Goal: Task Accomplishment & Management: Use online tool/utility

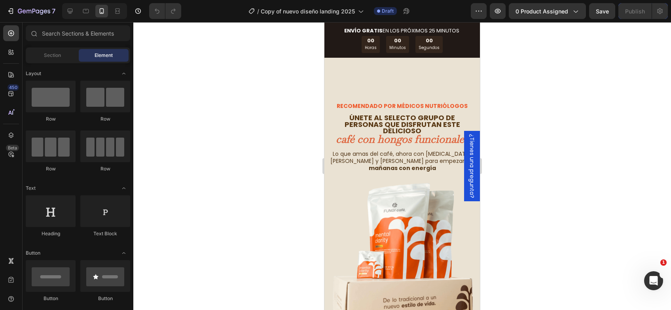
click at [201, 158] on div at bounding box center [402, 166] width 538 height 288
click at [202, 140] on div at bounding box center [402, 166] width 538 height 288
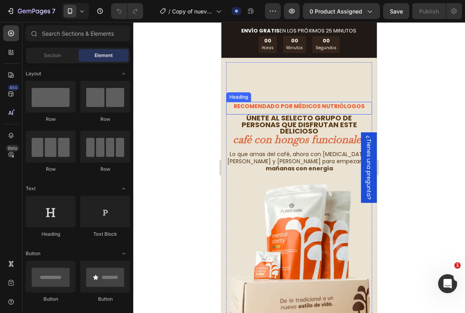
click at [275, 124] on span "ÚNETE AL SELECTO GRUPO DE PERSONAS QUE DISFRUTAN ESTE DELICIOSO" at bounding box center [300, 124] width 116 height 23
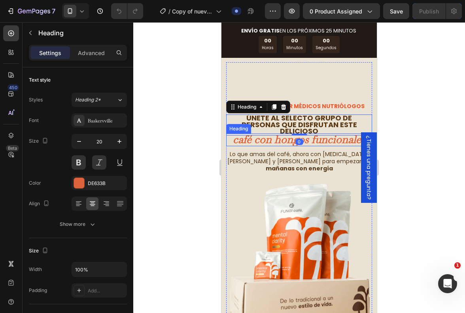
click at [322, 145] on strong "café con hongos funcionales" at bounding box center [299, 139] width 133 height 14
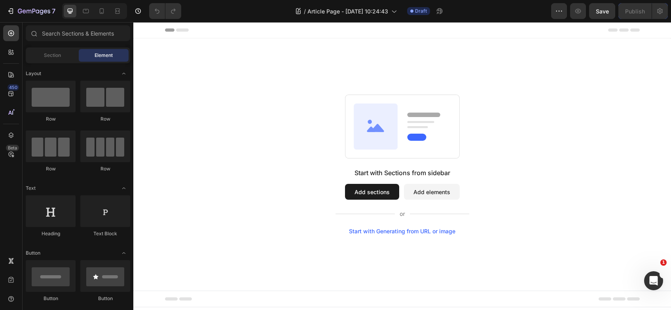
click at [366, 192] on button "Add sections" at bounding box center [372, 192] width 54 height 16
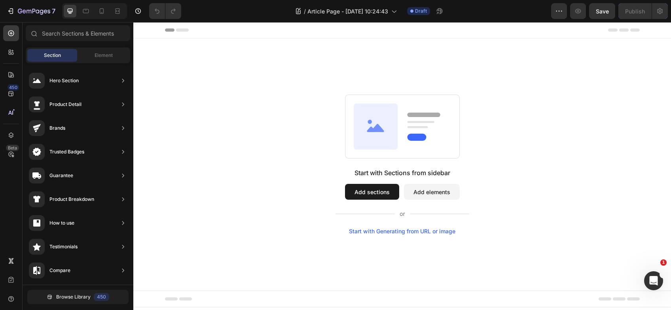
click at [380, 196] on button "Add sections" at bounding box center [372, 192] width 54 height 16
click at [437, 194] on button "Add elements" at bounding box center [432, 192] width 56 height 16
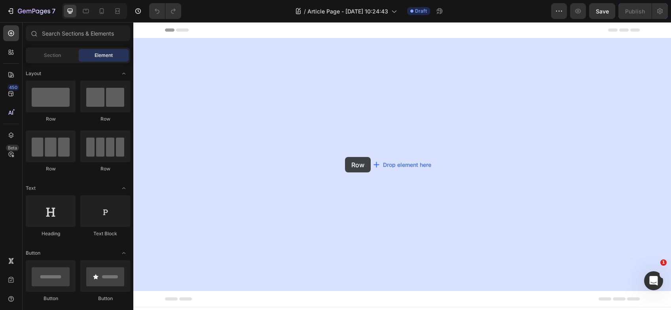
drag, startPoint x: 186, startPoint y: 129, endPoint x: 345, endPoint y: 157, distance: 162.0
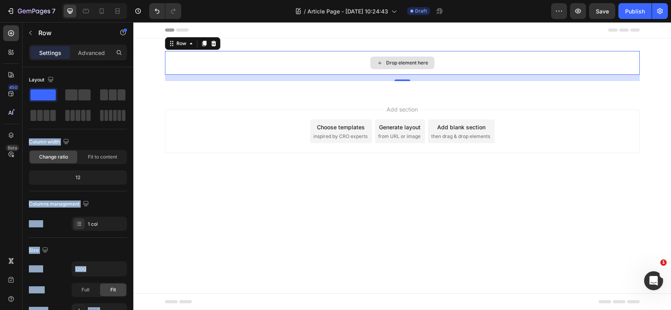
drag, startPoint x: 200, startPoint y: 110, endPoint x: 395, endPoint y: 67, distance: 199.5
click at [394, 68] on div "Drop element here" at bounding box center [402, 63] width 64 height 13
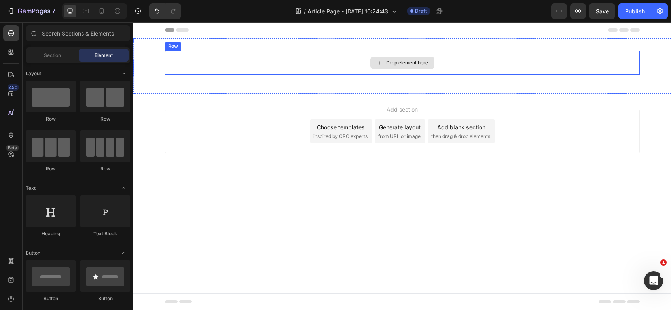
click at [393, 64] on div "Drop element here" at bounding box center [407, 63] width 42 height 6
click at [423, 61] on div "Drop element here" at bounding box center [407, 63] width 42 height 6
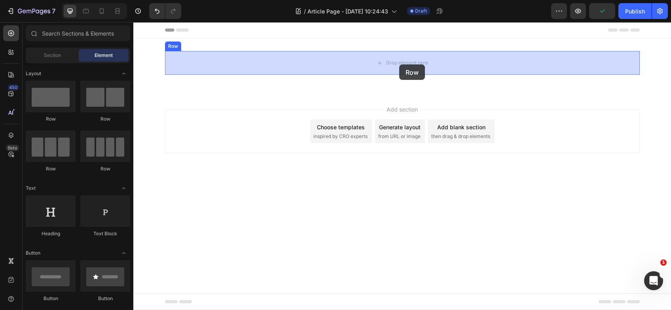
drag, startPoint x: 217, startPoint y: 120, endPoint x: 399, endPoint y: 65, distance: 190.3
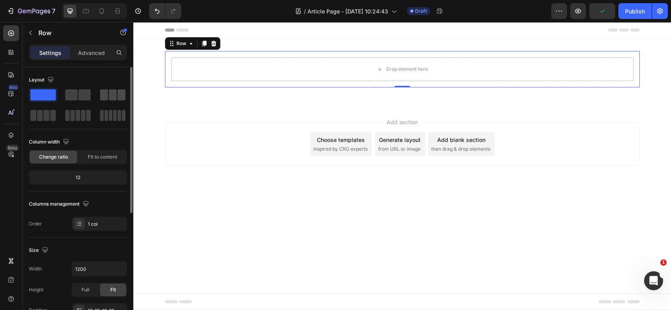
click at [112, 97] on div at bounding box center [112, 94] width 25 height 11
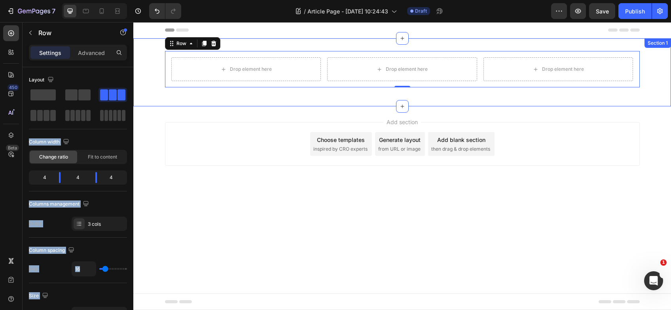
drag, startPoint x: 180, startPoint y: 122, endPoint x: 308, endPoint y: 49, distance: 146.7
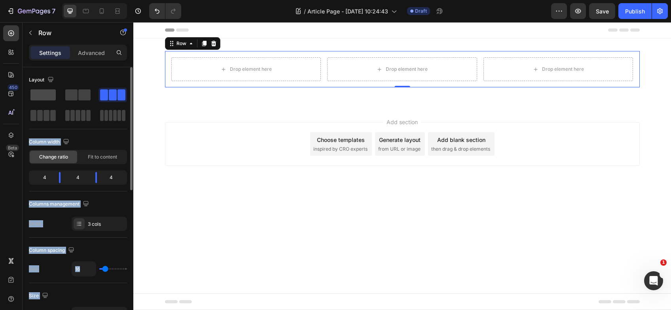
click at [46, 93] on span at bounding box center [42, 94] width 25 height 11
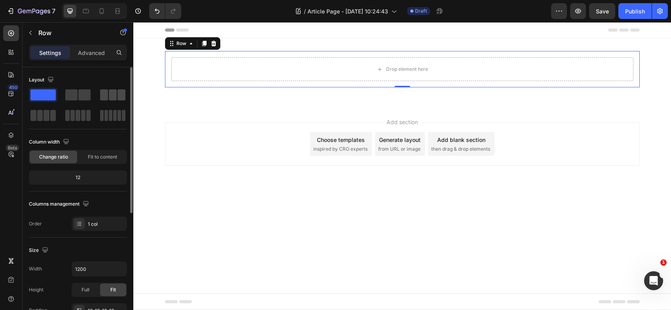
drag, startPoint x: 116, startPoint y: 97, endPoint x: 95, endPoint y: 38, distance: 63.2
click at [116, 97] on span at bounding box center [113, 94] width 8 height 11
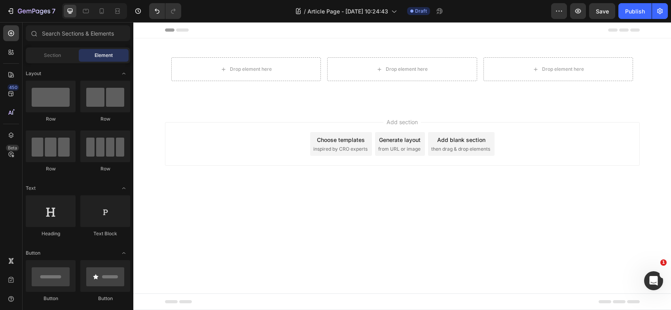
click at [297, 126] on div "Add section Choose templates inspired by CRO experts Generate layout from URL o…" at bounding box center [402, 144] width 475 height 44
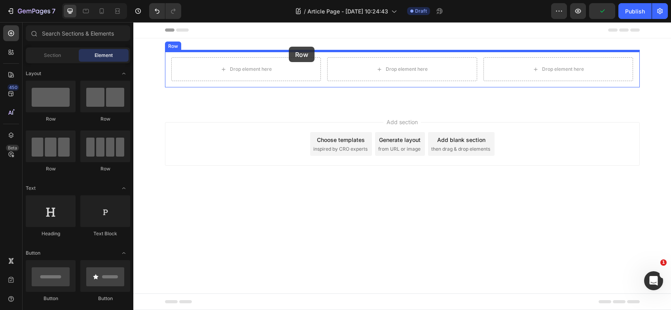
drag, startPoint x: 187, startPoint y: 122, endPoint x: 289, endPoint y: 47, distance: 126.6
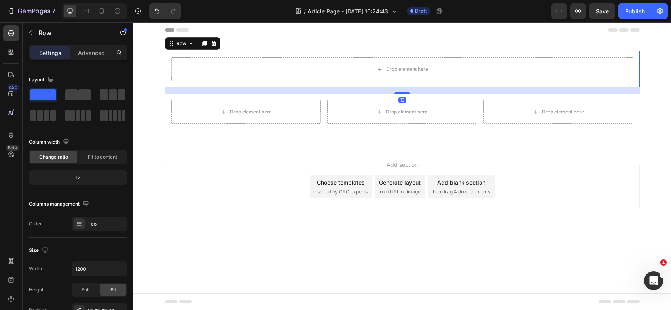
click at [279, 195] on div "Add section Choose templates inspired by CRO experts Generate layout from URL o…" at bounding box center [402, 187] width 475 height 44
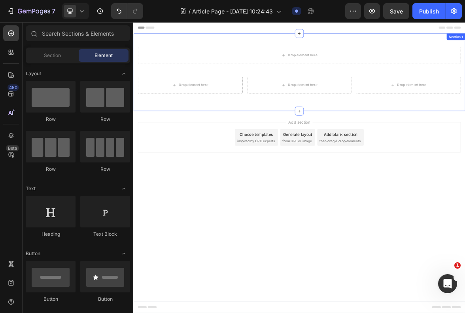
click at [210, 47] on div "Drop element here Row Drop element here Drop element here Drop element here Row…" at bounding box center [370, 93] width 475 height 111
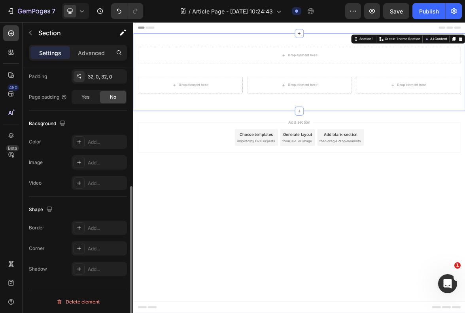
scroll to position [174, 0]
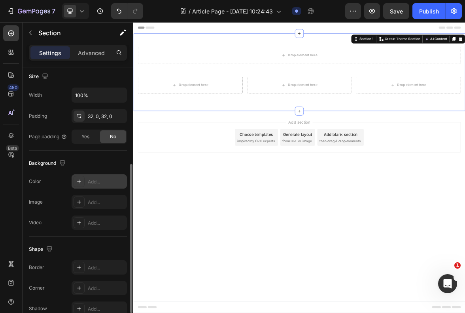
click at [79, 178] on icon at bounding box center [79, 181] width 6 height 6
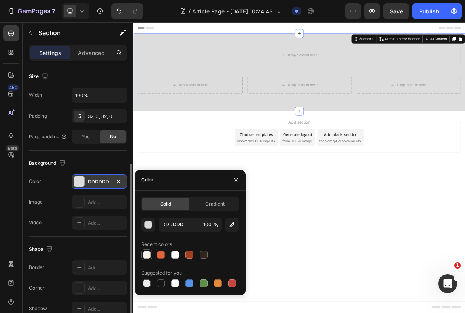
click at [146, 256] on div at bounding box center [147, 255] width 8 height 8
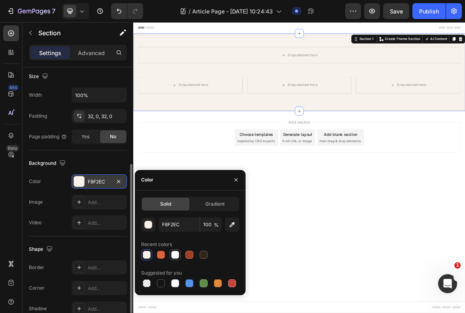
click at [172, 252] on div at bounding box center [175, 255] width 8 height 8
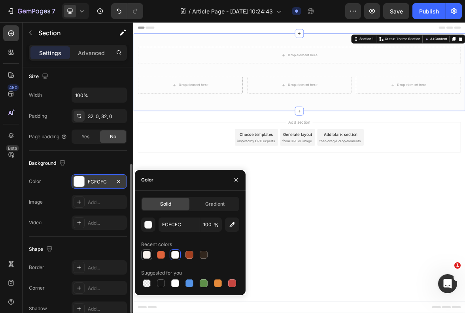
click at [147, 253] on div at bounding box center [147, 255] width 8 height 8
type input "F8F2EC"
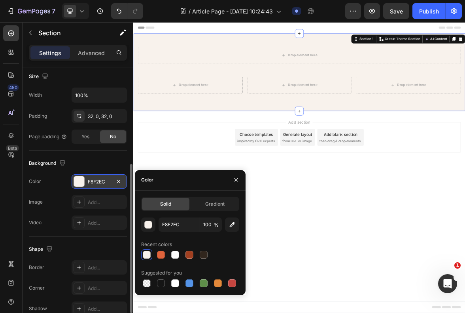
drag, startPoint x: 380, startPoint y: 233, endPoint x: 369, endPoint y: 213, distance: 23.0
click at [380, 234] on div "Add section Choose templates inspired by CRO experts Generate layout from URL o…" at bounding box center [370, 197] width 475 height 97
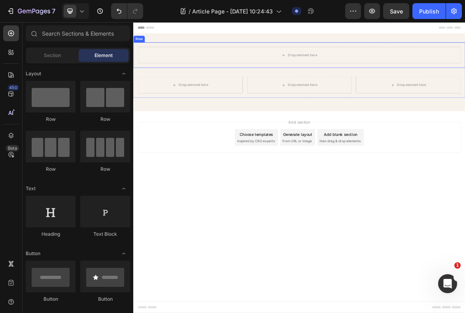
click at [289, 54] on div "Drop element here Row" at bounding box center [370, 69] width 475 height 36
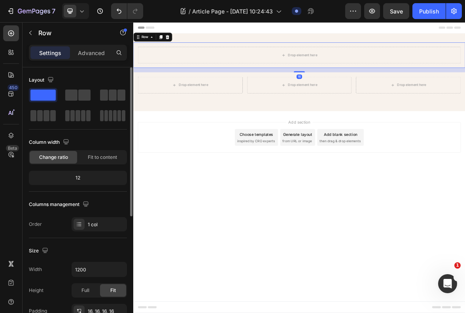
scroll to position [79, 0]
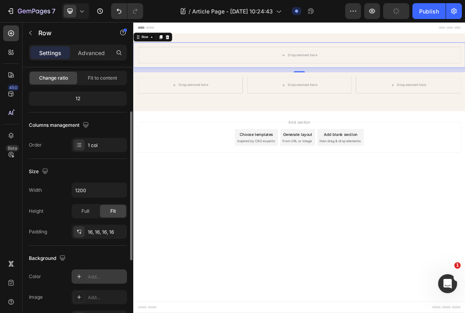
click at [98, 277] on div "Add..." at bounding box center [106, 276] width 37 height 7
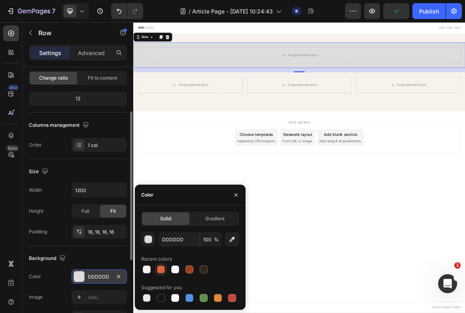
click at [163, 268] on div at bounding box center [161, 269] width 8 height 8
type input "DF633B"
click at [163, 268] on div at bounding box center [161, 269] width 8 height 8
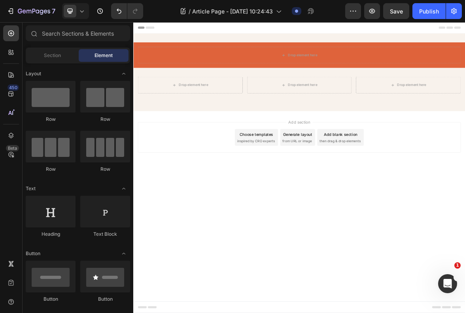
click at [400, 310] on body "Header Drop element here Row Drop element here Drop element here Drop element h…" at bounding box center [370, 230] width 475 height 416
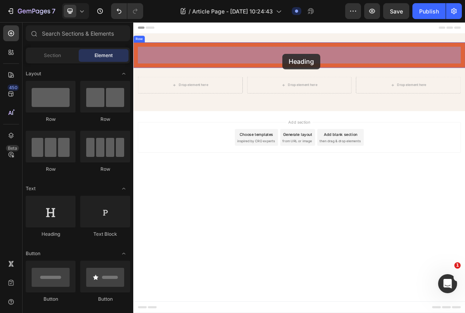
drag, startPoint x: 180, startPoint y: 243, endPoint x: 348, endPoint y: 69, distance: 241.8
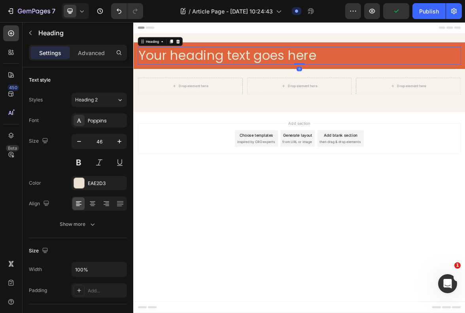
click at [258, 298] on body "Header Your heading text goes here Heading 0 Row Drop element here Drop element…" at bounding box center [370, 230] width 475 height 416
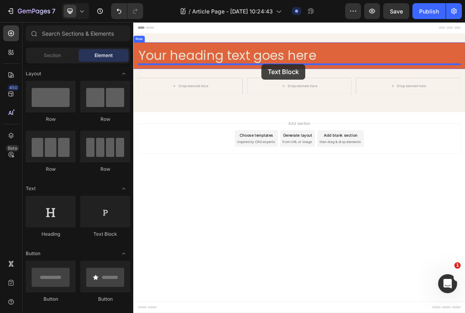
drag, startPoint x: 233, startPoint y: 239, endPoint x: 317, endPoint y: 82, distance: 178.0
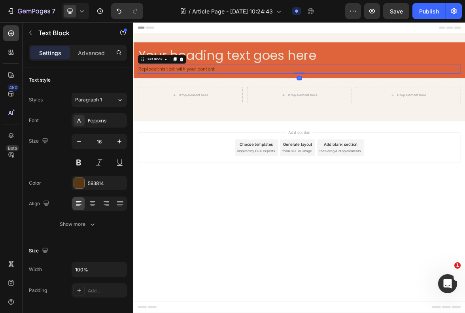
click at [310, 305] on body "Header Your heading text goes here Heading Replace this text with your content …" at bounding box center [370, 230] width 475 height 416
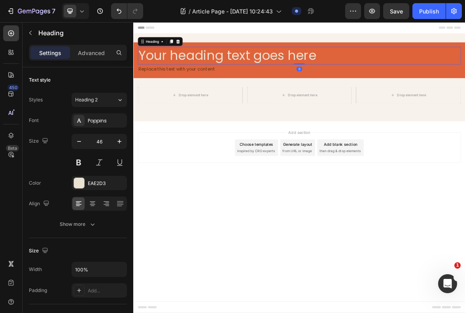
click at [247, 69] on h2 "Your heading text goes here" at bounding box center [371, 69] width 462 height 25
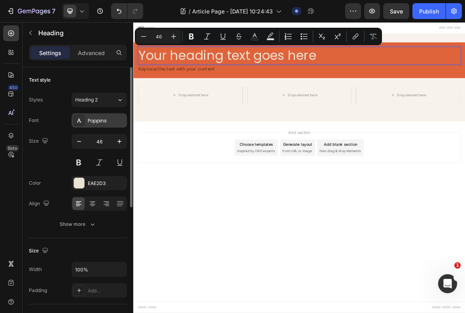
click at [115, 118] on div "Poppins" at bounding box center [106, 120] width 37 height 7
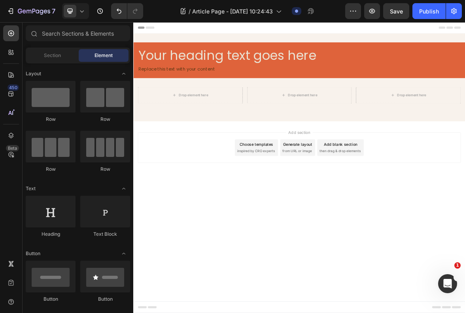
drag, startPoint x: 386, startPoint y: 288, endPoint x: 326, endPoint y: 235, distance: 79.6
click at [384, 288] on body "Header Your heading text goes here Heading Replace this text with your content …" at bounding box center [370, 230] width 475 height 416
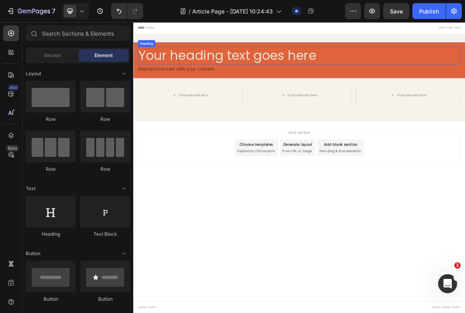
click at [241, 67] on p "Your heading text goes here" at bounding box center [370, 70] width 461 height 24
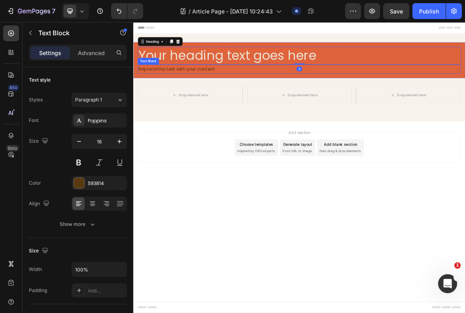
click at [234, 93] on div "Replace this text with your content" at bounding box center [371, 89] width 462 height 13
click at [251, 70] on p "Your heading text goes here" at bounding box center [370, 70] width 461 height 24
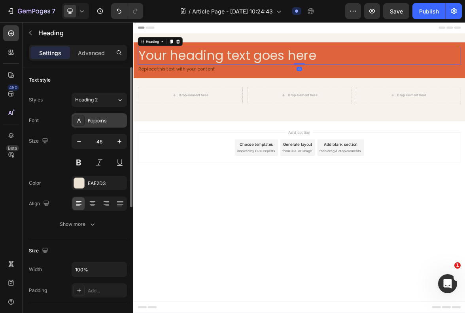
click at [102, 120] on div "Poppins" at bounding box center [106, 120] width 37 height 7
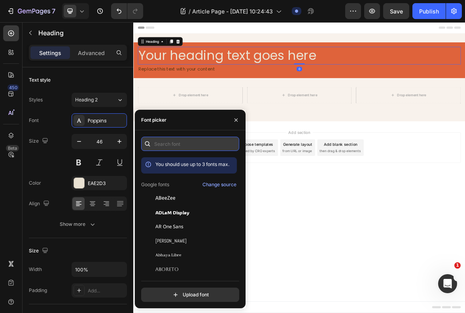
click at [168, 146] on input "text" at bounding box center [190, 144] width 98 height 14
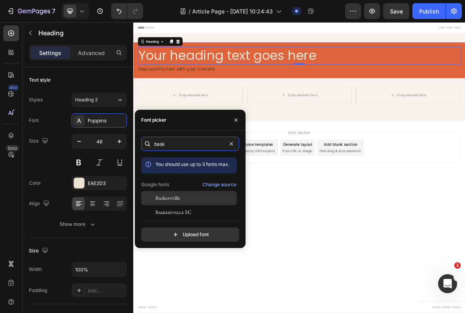
type input "bask"
click at [185, 196] on div "Baskervville" at bounding box center [196, 197] width 80 height 7
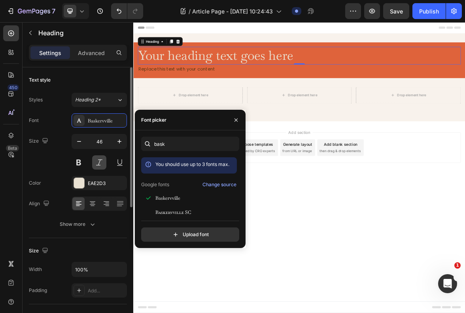
click at [96, 160] on button at bounding box center [99, 162] width 14 height 14
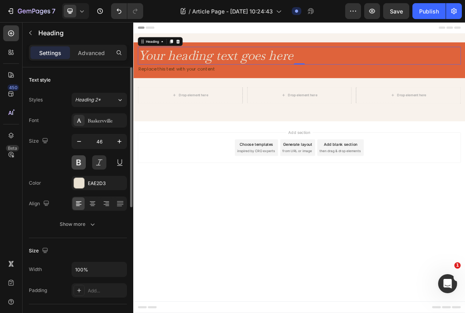
click at [81, 161] on button at bounding box center [79, 162] width 14 height 14
click at [88, 162] on div at bounding box center [99, 162] width 55 height 14
click at [101, 161] on button at bounding box center [99, 162] width 14 height 14
click at [80, 164] on button at bounding box center [79, 162] width 14 height 14
click at [96, 163] on button at bounding box center [99, 162] width 14 height 14
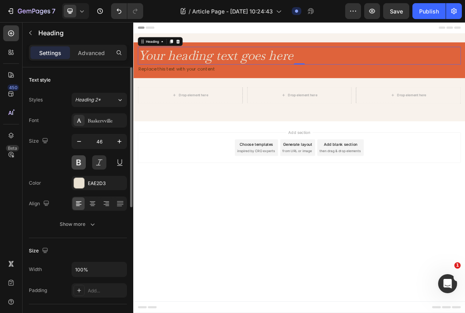
click at [85, 162] on button at bounding box center [79, 162] width 14 height 14
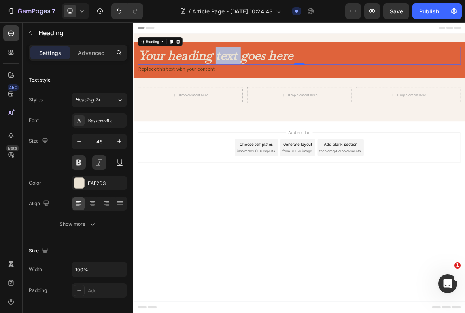
click at [268, 69] on p "Your heading text goes here" at bounding box center [370, 70] width 461 height 24
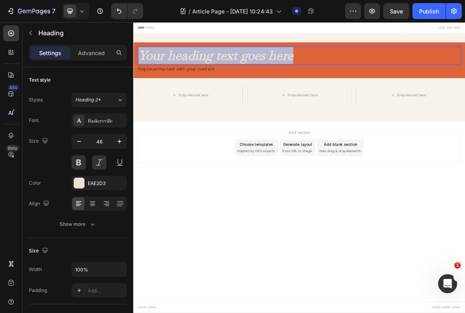
click at [268, 69] on p "Your heading text goes here" at bounding box center [370, 70] width 461 height 24
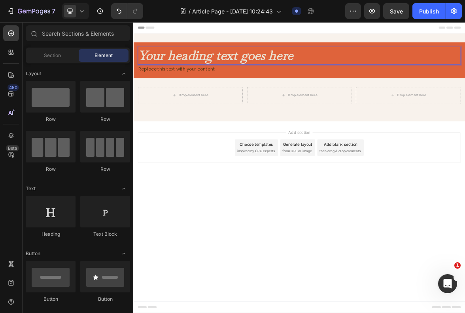
click at [239, 253] on div "Add section Choose templates inspired by CRO experts Generate layout from URL o…" at bounding box center [370, 212] width 475 height 97
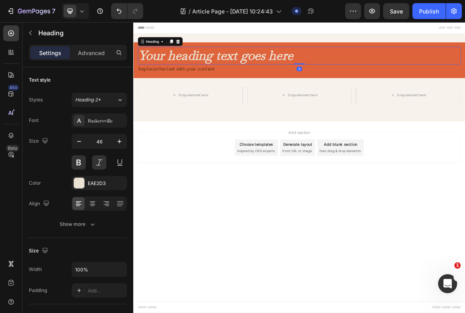
click at [201, 64] on p "Your heading text goes here" at bounding box center [370, 70] width 461 height 24
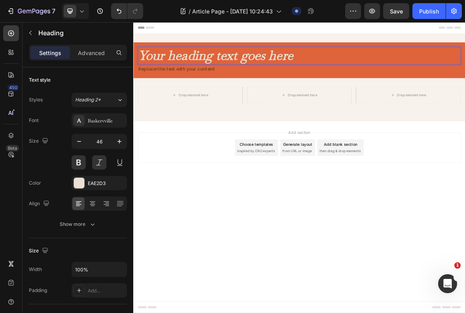
click at [240, 70] on p "Your heading text goes here" at bounding box center [370, 70] width 461 height 24
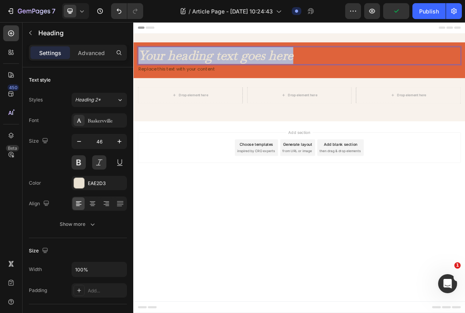
click at [240, 70] on p "Your heading text goes here" at bounding box center [370, 70] width 461 height 24
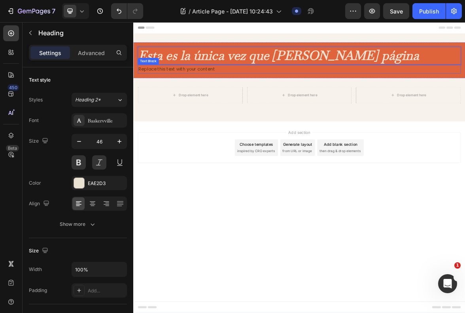
click at [235, 85] on div "Replace this text with your content" at bounding box center [371, 89] width 462 height 13
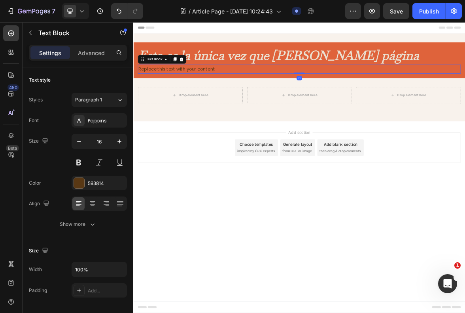
click at [248, 89] on div "Replace this text with your content" at bounding box center [371, 89] width 462 height 13
click at [248, 89] on p "Replace this text with your content" at bounding box center [370, 89] width 461 height 11
click at [174, 87] on p "Mira el video" at bounding box center [370, 89] width 461 height 11
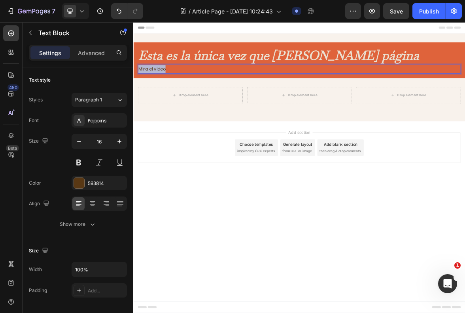
click at [174, 87] on p "Mira el video" at bounding box center [370, 89] width 461 height 11
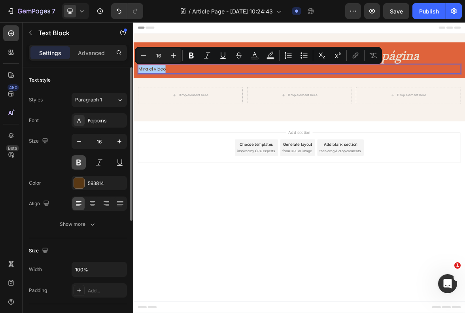
click at [82, 163] on button at bounding box center [79, 162] width 14 height 14
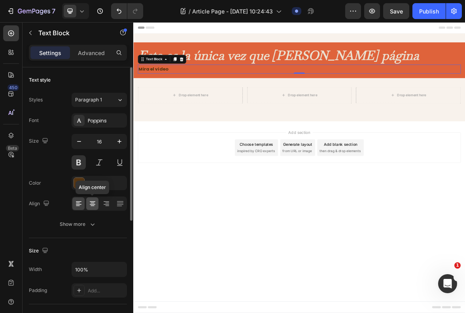
click at [93, 205] on icon at bounding box center [93, 205] width 4 height 1
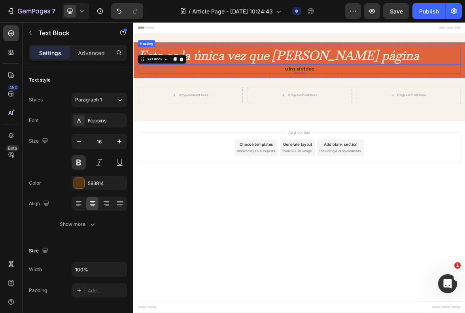
click at [301, 68] on p "Esta es la única vez que [PERSON_NAME] página" at bounding box center [370, 70] width 461 height 24
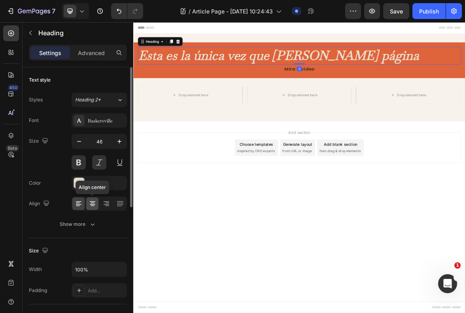
click at [91, 199] on icon at bounding box center [93, 203] width 8 height 8
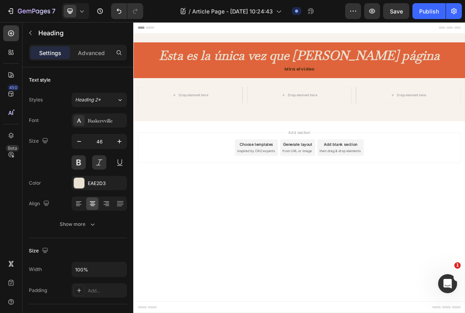
click at [346, 270] on body "Header Esta es la única vez que [PERSON_NAME] página Heading Mira el video Text…" at bounding box center [370, 230] width 475 height 416
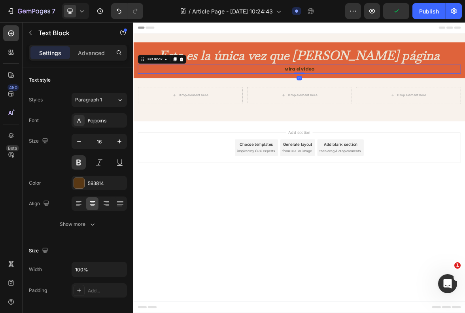
click at [381, 93] on p "Mira el video" at bounding box center [370, 89] width 461 height 11
click at [390, 91] on p "Mira el video" at bounding box center [370, 89] width 461 height 11
click at [401, 310] on body "Header Esta es la única vez que [PERSON_NAME] página Heading Mira el video: Tex…" at bounding box center [370, 230] width 475 height 416
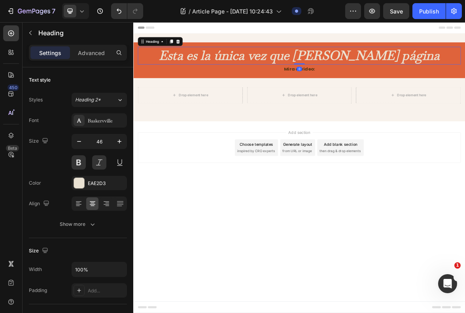
click at [365, 70] on p "Esta es la única vez que [PERSON_NAME] página" at bounding box center [370, 70] width 461 height 24
click at [381, 90] on p "Mira el video:" at bounding box center [370, 89] width 461 height 11
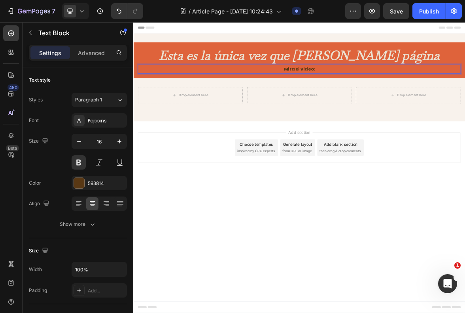
click at [381, 90] on p "Mira el video:" at bounding box center [370, 89] width 461 height 11
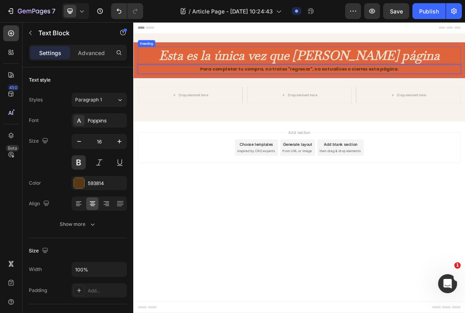
click at [404, 70] on p "Esta es la única vez que [PERSON_NAME] página" at bounding box center [370, 70] width 461 height 24
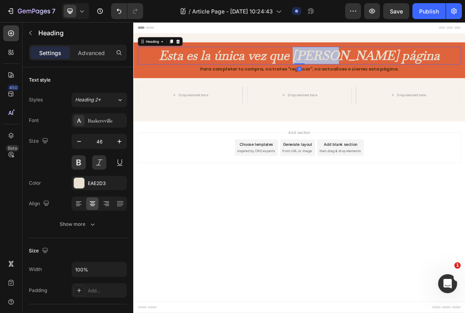
click at [404, 70] on p "Esta es la única vez que [PERSON_NAME] página" at bounding box center [370, 70] width 461 height 24
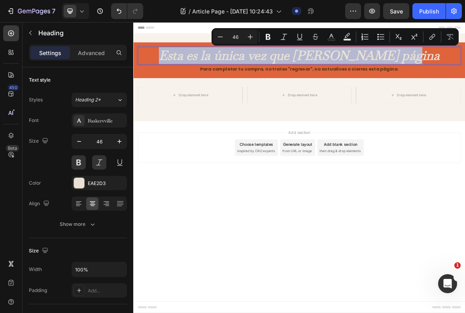
click at [404, 70] on p "Esta es la única vez que [PERSON_NAME] página" at bounding box center [370, 70] width 461 height 24
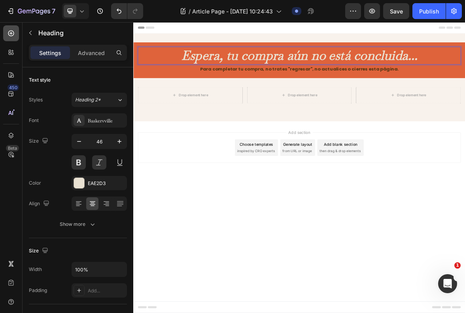
click at [10, 38] on div at bounding box center [11, 33] width 16 height 16
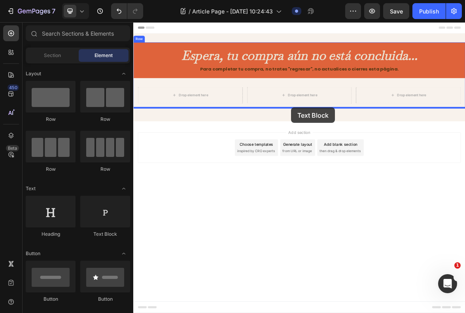
drag, startPoint x: 234, startPoint y: 248, endPoint x: 359, endPoint y: 144, distance: 162.4
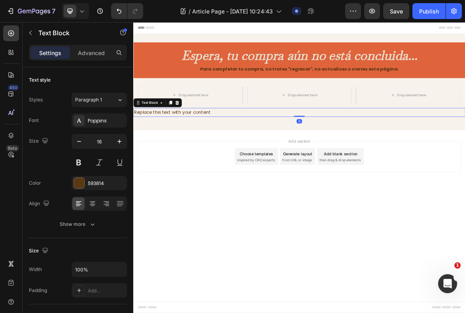
click at [289, 148] on div "Replace this text with your content" at bounding box center [370, 151] width 475 height 13
click at [289, 148] on p "Replace this text with your content" at bounding box center [370, 151] width 473 height 11
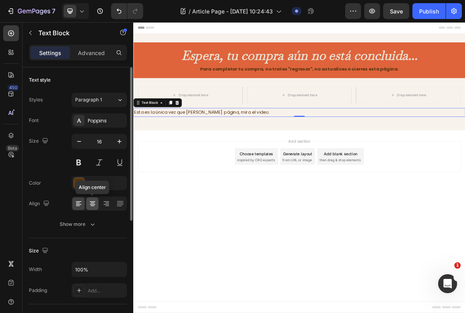
click at [93, 200] on icon at bounding box center [93, 203] width 8 height 8
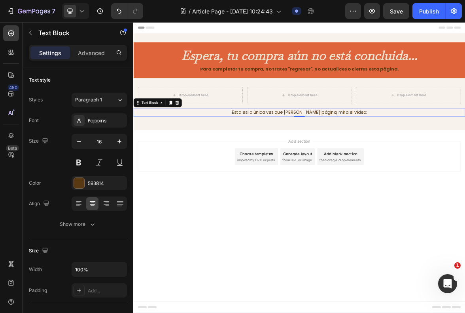
click at [431, 152] on p "Esta es la única vez que [PERSON_NAME] página, mira el video:" at bounding box center [370, 151] width 473 height 11
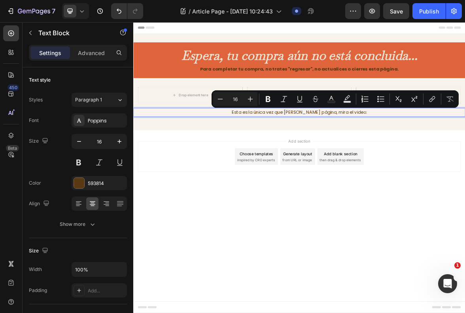
click at [417, 150] on p "Esta es la única vez que [PERSON_NAME] página, mira el video:" at bounding box center [370, 151] width 473 height 11
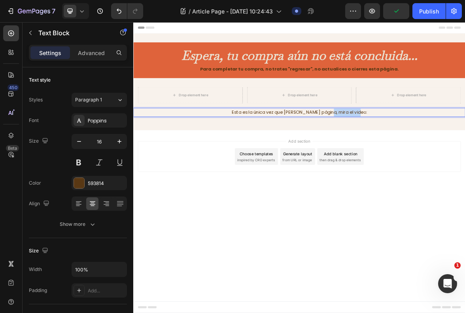
drag, startPoint x: 418, startPoint y: 150, endPoint x: 460, endPoint y: 148, distance: 42.0
click at [460, 148] on p "Esta es la única vez que [PERSON_NAME] página, mira el video:" at bounding box center [370, 151] width 473 height 11
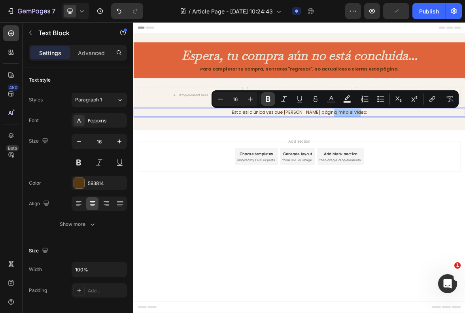
click at [266, 99] on icon "Editor contextual toolbar" at bounding box center [268, 99] width 5 height 6
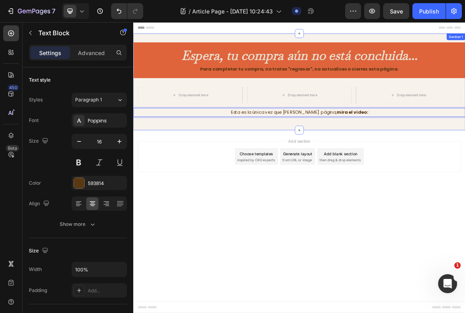
click at [502, 158] on div "Espera, tu compra aún no está concluida... Heading Para completar tu compra, no…" at bounding box center [370, 107] width 475 height 113
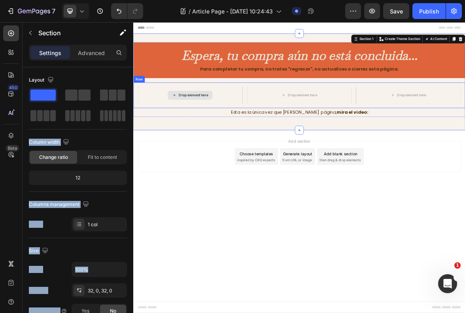
drag, startPoint x: 176, startPoint y: 116, endPoint x: 249, endPoint y: 126, distance: 73.5
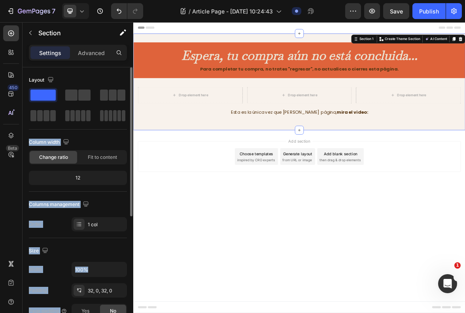
click at [40, 95] on span at bounding box center [42, 94] width 25 height 11
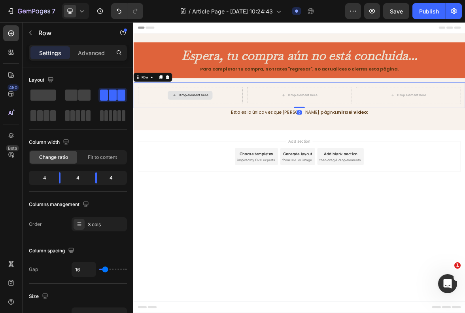
click at [268, 134] on div "Drop element here" at bounding box center [215, 127] width 150 height 24
click at [221, 119] on div "Drop element here" at bounding box center [215, 127] width 150 height 24
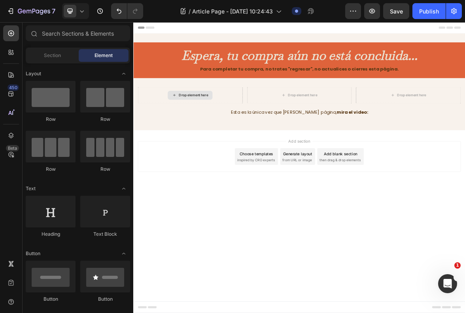
click at [226, 125] on div "Drop element here" at bounding box center [219, 126] width 42 height 6
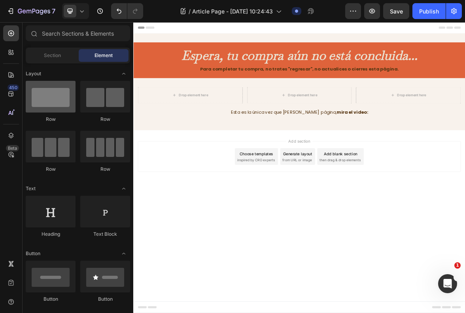
click at [51, 103] on div at bounding box center [51, 97] width 50 height 32
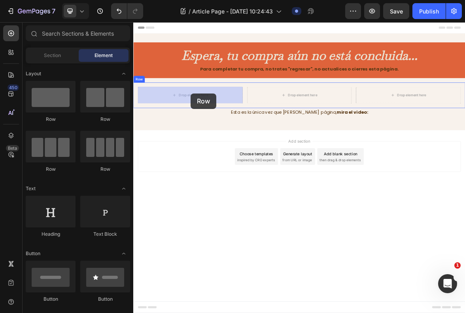
drag, startPoint x: 202, startPoint y: 123, endPoint x: 216, endPoint y: 127, distance: 14.8
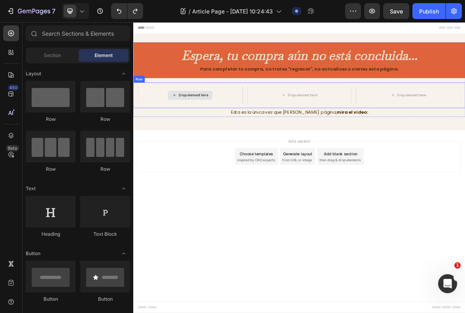
click at [258, 117] on div "Drop element here" at bounding box center [215, 127] width 150 height 24
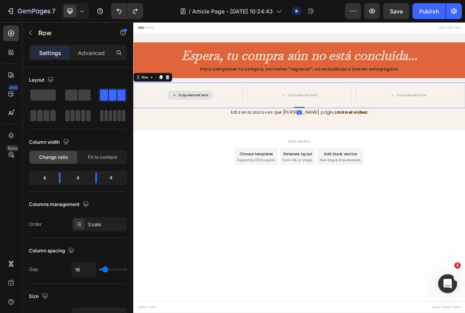
click at [242, 118] on div "Drop element here" at bounding box center [215, 127] width 150 height 24
click at [267, 123] on div "Drop element here" at bounding box center [215, 127] width 150 height 24
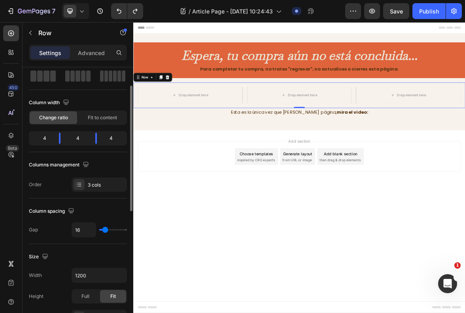
type input "29"
type input "33"
type input "38"
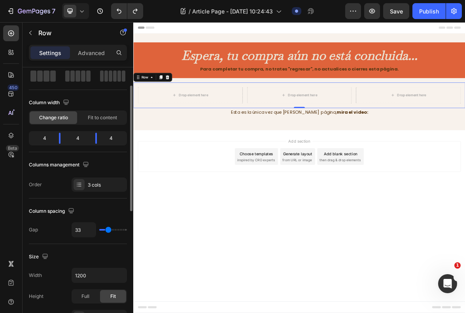
type input "38"
type input "47"
type input "48"
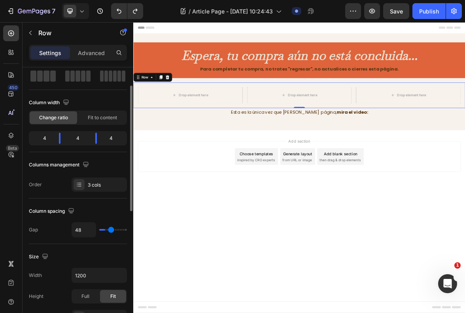
type input "60"
type input "61"
type input "63"
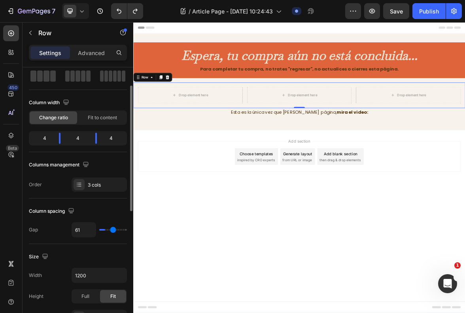
type input "63"
type input "64"
type input "66"
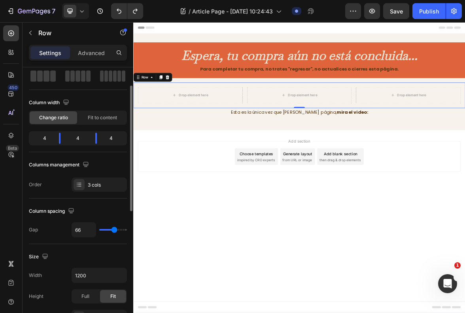
type input "69"
type input "67"
type input "64"
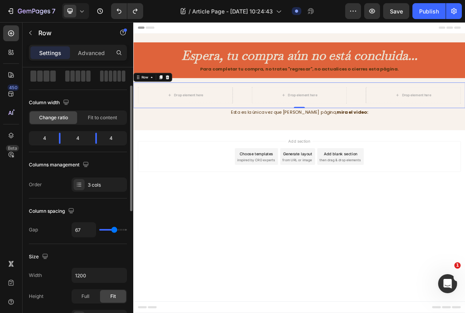
type input "64"
type input "63"
type input "60"
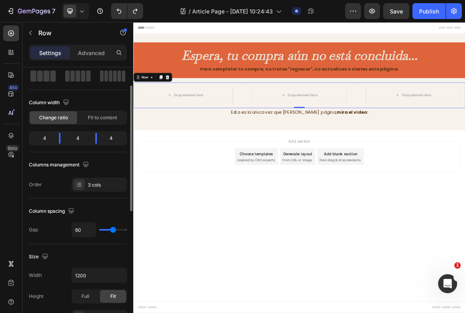
type input "56"
type input "53"
type input "50"
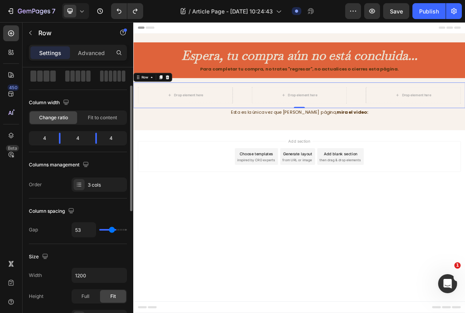
type input "50"
type input "45"
type input "39"
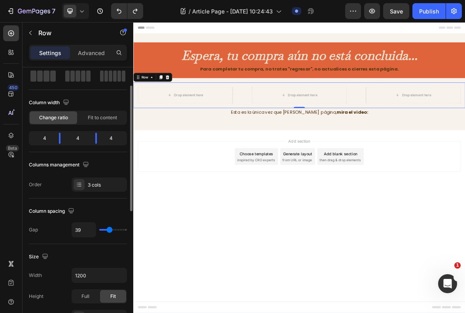
type input "38"
type input "35"
type input "33"
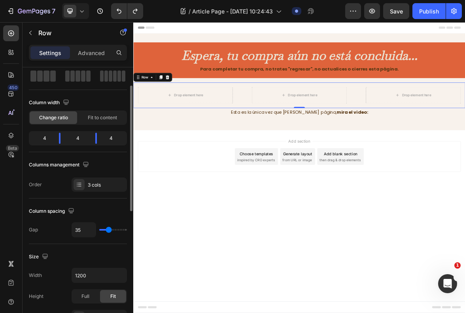
type input "33"
type input "32"
type input "27"
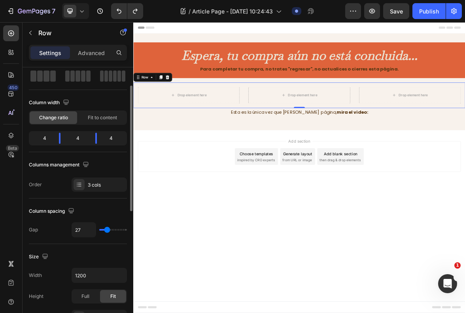
type input "26"
type input "24"
type input "23"
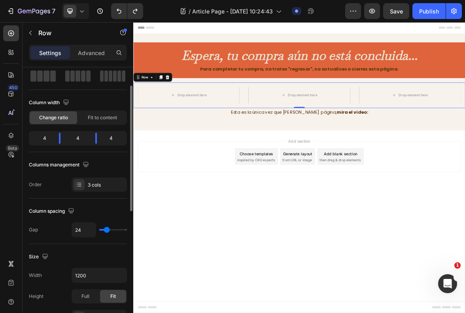
type input "23"
type input "21"
type input "20"
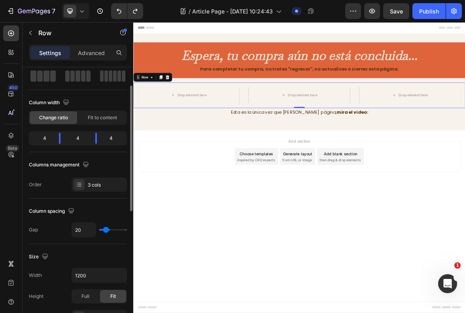
type input "19"
type input "16"
type input "14"
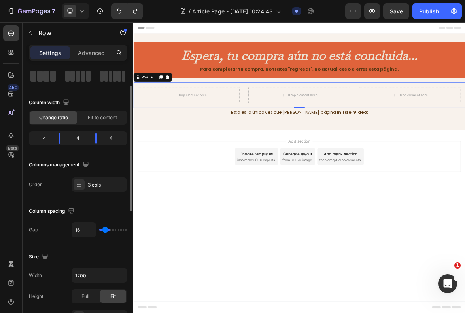
type input "14"
type input "13"
type input "11"
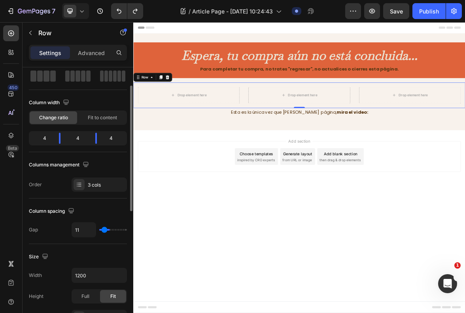
type input "10"
type input "8"
type input "7"
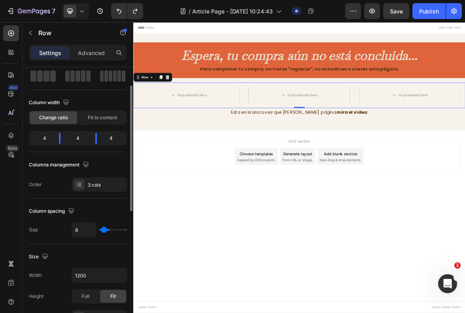
type input "7"
type input "8"
type input "10"
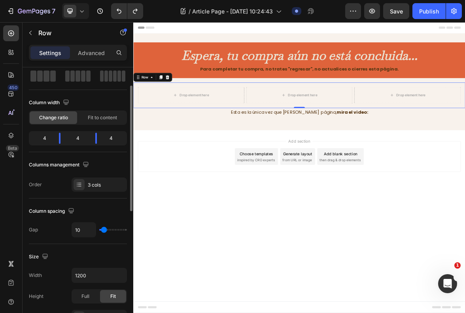
type input "13"
type input "16"
type input "19"
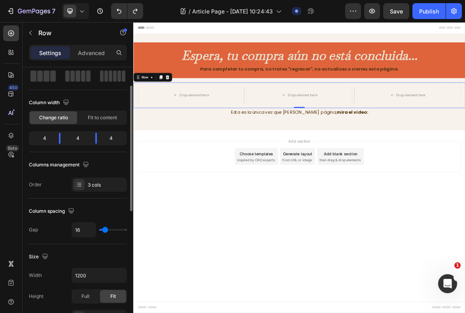
type input "19"
type input "20"
type input "23"
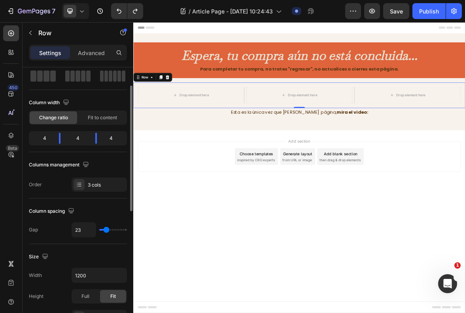
type input "24"
type input "26"
type input "29"
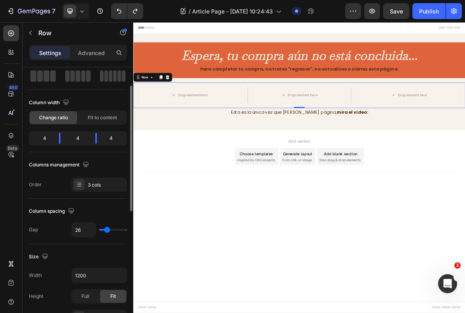
type input "29"
type input "30"
type input "32"
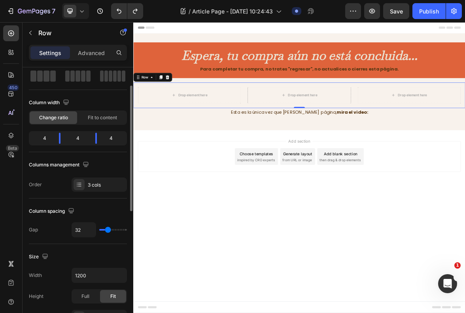
type input "33"
type input "35"
type input "36"
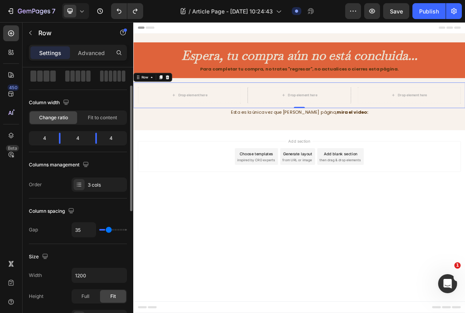
type input "36"
type input "38"
type input "39"
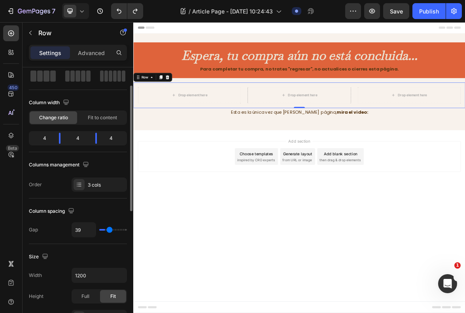
type input "44"
type input "45"
type input "47"
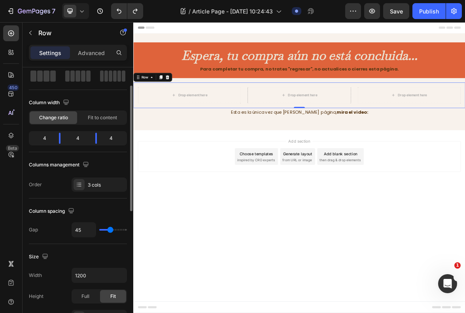
type input "47"
type input "48"
type input "50"
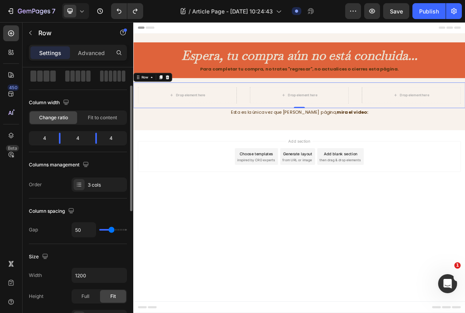
type input "51"
type input "53"
type input "51"
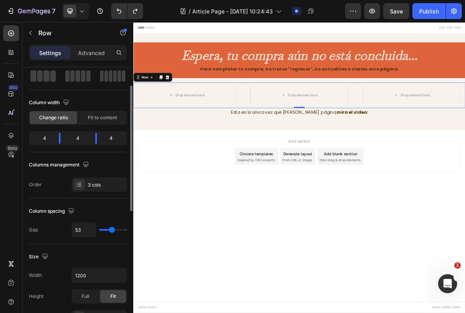
type input "51"
type input "50"
type input "48"
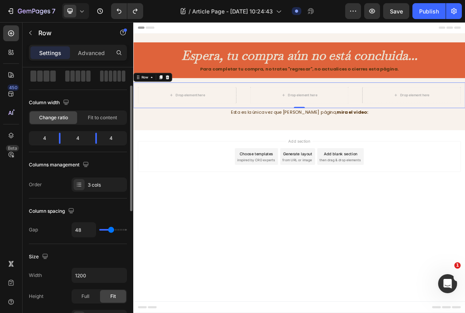
type input "47"
type input "45"
type input "42"
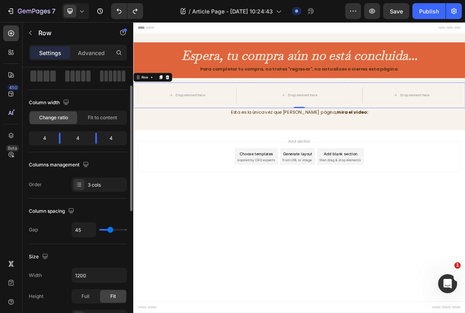
type input "42"
type input "41"
type input "39"
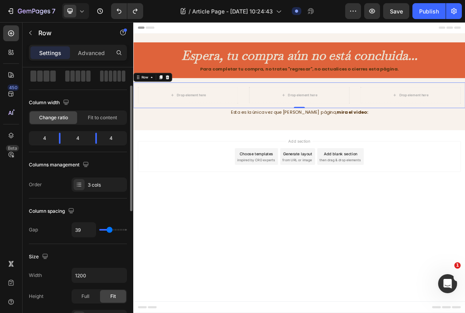
click at [109, 230] on input "range" at bounding box center [113, 230] width 28 height 2
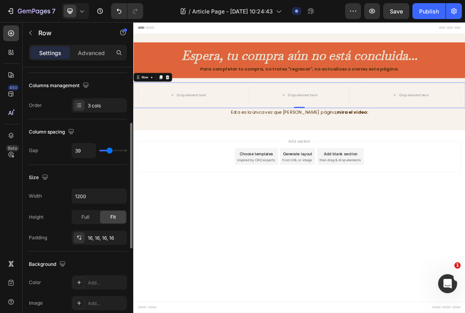
scroll to position [158, 0]
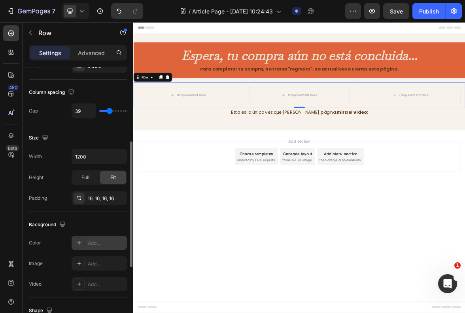
click at [97, 242] on div "Add..." at bounding box center [106, 242] width 37 height 7
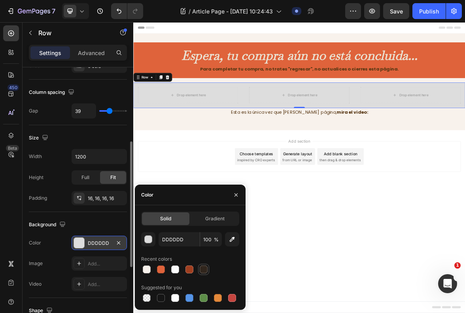
click at [202, 269] on div at bounding box center [204, 269] width 8 height 8
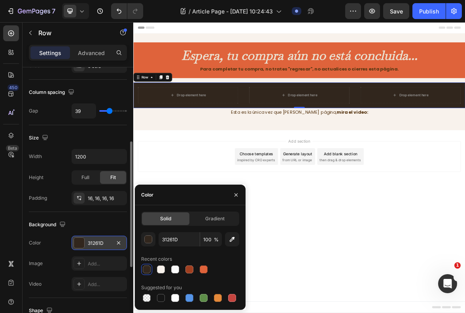
type input "DDDDDD"
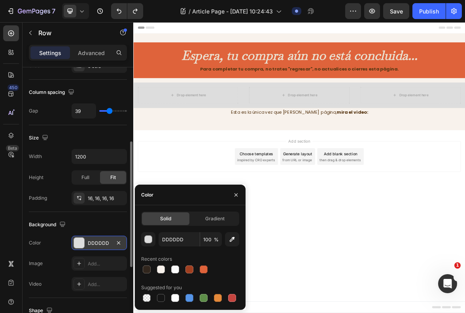
click at [369, 304] on body "Header Espera, tu compra aún no está concluida... Heading Para completar tu com…" at bounding box center [370, 230] width 475 height 416
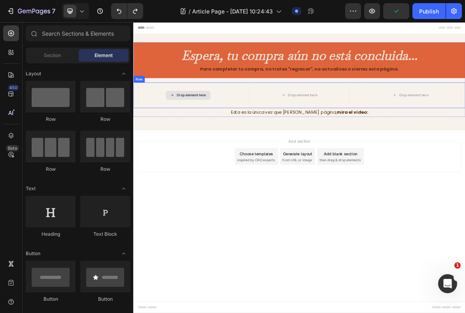
click at [258, 123] on div "Drop element here" at bounding box center [212, 127] width 144 height 24
click at [227, 132] on div "Drop element here" at bounding box center [212, 126] width 64 height 13
click at [225, 127] on div "Drop element here" at bounding box center [217, 126] width 42 height 6
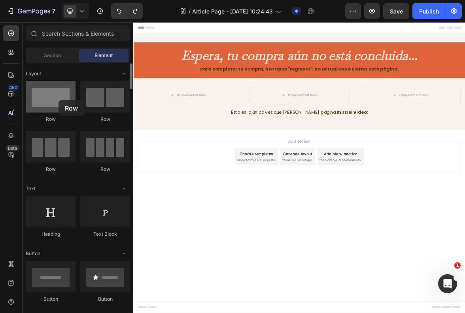
click at [59, 100] on div at bounding box center [51, 97] width 50 height 32
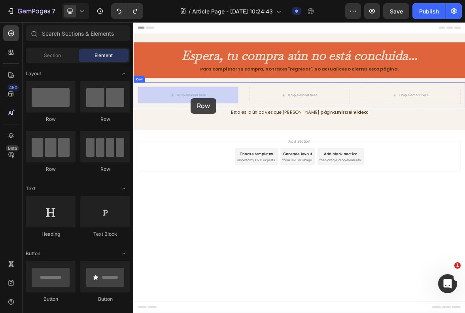
drag, startPoint x: 198, startPoint y: 125, endPoint x: 163, endPoint y: 128, distance: 35.7
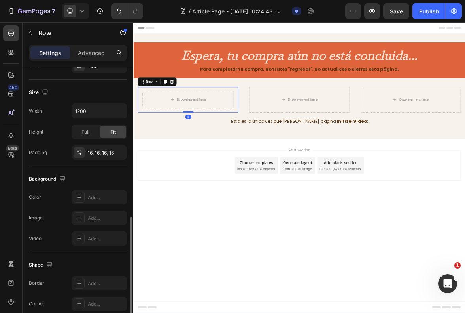
scroll to position [214, 0]
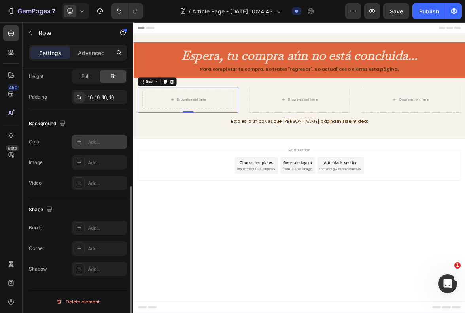
click at [100, 139] on div "Add..." at bounding box center [106, 142] width 37 height 7
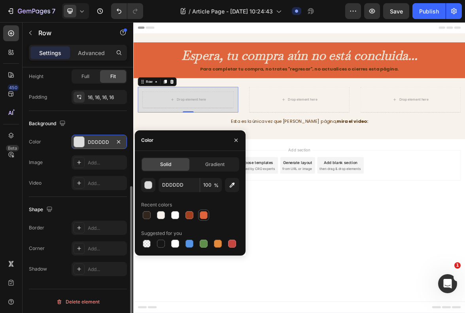
click at [203, 214] on div at bounding box center [204, 215] width 8 height 8
type input "DF633B"
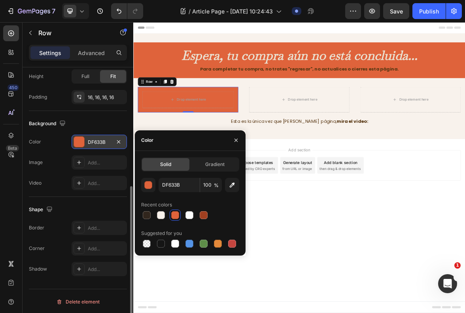
click at [61, 203] on div "Shape" at bounding box center [78, 209] width 98 height 13
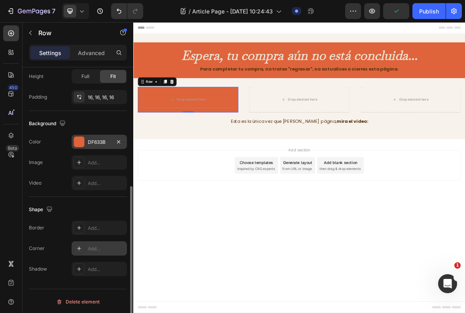
click at [101, 246] on div "Add..." at bounding box center [106, 248] width 37 height 7
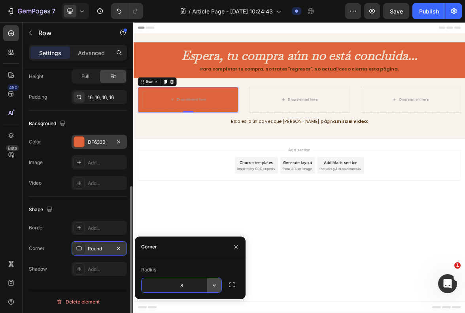
click at [216, 287] on icon "button" at bounding box center [215, 285] width 8 height 8
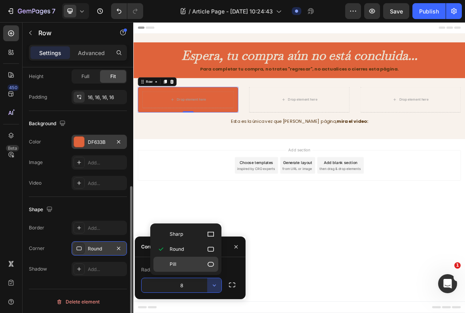
click at [205, 265] on p "Pill" at bounding box center [192, 264] width 45 height 8
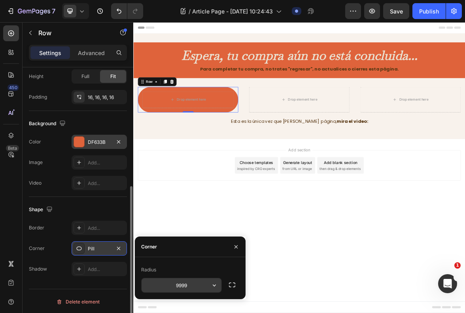
click at [211, 288] on icon "button" at bounding box center [215, 285] width 8 height 8
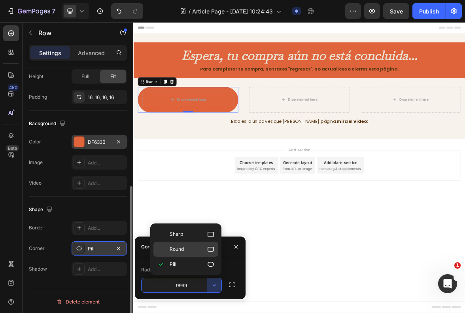
click at [200, 250] on p "Round" at bounding box center [192, 249] width 45 height 8
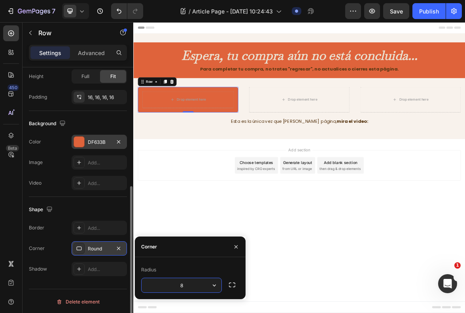
click at [185, 285] on input "8" at bounding box center [182, 285] width 80 height 14
type input "20"
click at [351, 310] on body "Header Espera, tu compra aún no está concluida... Heading Para completar tu com…" at bounding box center [370, 230] width 475 height 416
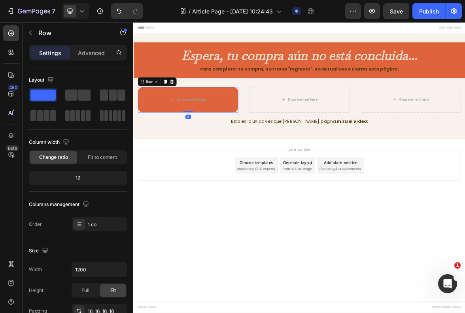
click at [281, 122] on div "Drop element here Row 0" at bounding box center [212, 133] width 144 height 36
click at [300, 122] on div "Drop element here" at bounding box center [371, 133] width 144 height 36
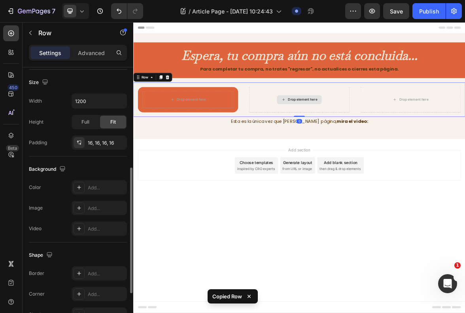
click at [306, 123] on div "Drop element here" at bounding box center [371, 133] width 144 height 36
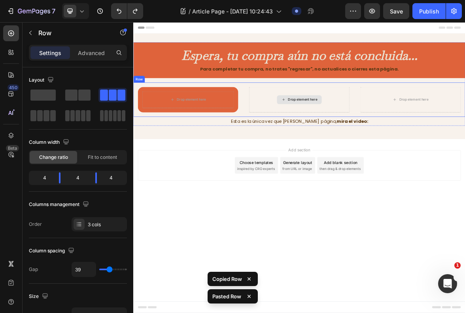
click at [323, 131] on div "Drop element here" at bounding box center [371, 133] width 144 height 36
click at [302, 140] on div "Drop element here" at bounding box center [371, 133] width 144 height 36
click at [356, 272] on div "Add section Choose templates inspired by CRO experts Generate layout from URL o…" at bounding box center [370, 237] width 475 height 97
click at [315, 135] on div "Drop element here" at bounding box center [371, 133] width 144 height 36
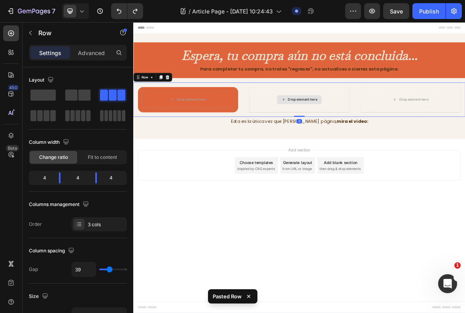
click at [353, 134] on div "Drop element here" at bounding box center [371, 133] width 64 height 13
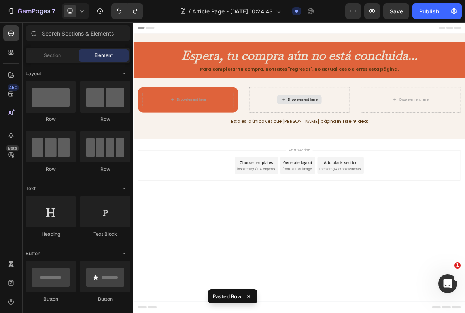
click at [353, 134] on div "Drop element here" at bounding box center [371, 133] width 64 height 13
click at [359, 131] on div "Drop element here" at bounding box center [376, 133] width 42 height 6
click at [344, 127] on div "Drop element here" at bounding box center [371, 133] width 64 height 13
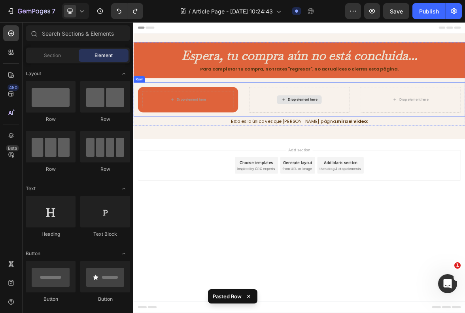
click at [366, 130] on div "Drop element here" at bounding box center [376, 133] width 42 height 6
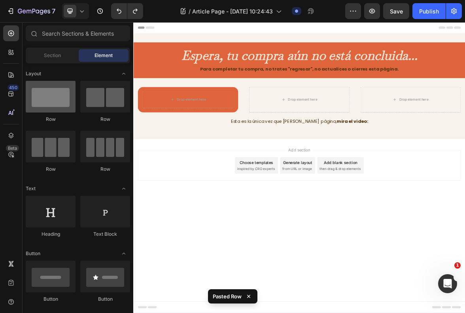
click at [40, 109] on div at bounding box center [51, 97] width 50 height 32
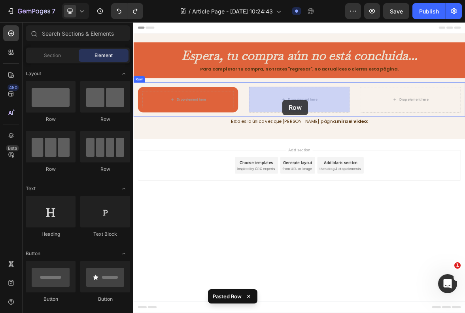
drag, startPoint x: 186, startPoint y: 129, endPoint x: 347, endPoint y: 133, distance: 161.1
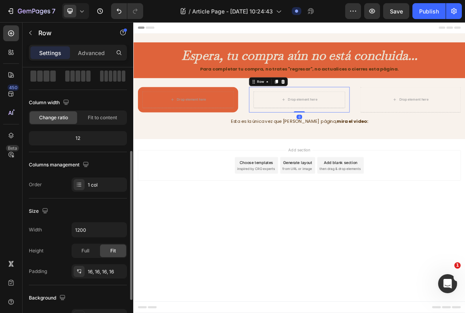
scroll to position [79, 0]
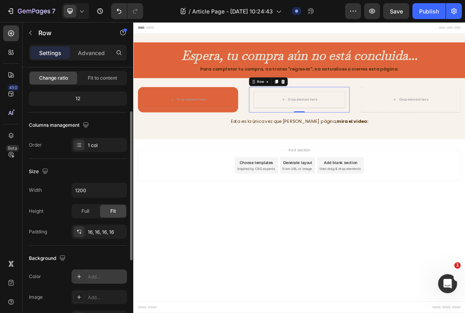
click at [101, 273] on div "Add..." at bounding box center [106, 276] width 37 height 7
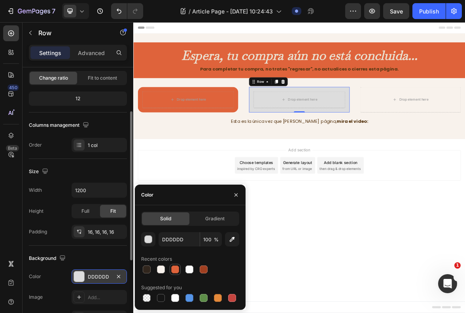
click at [179, 266] on div at bounding box center [175, 269] width 8 height 8
type input "DF633B"
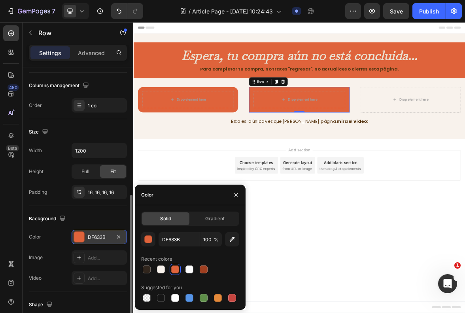
scroll to position [158, 0]
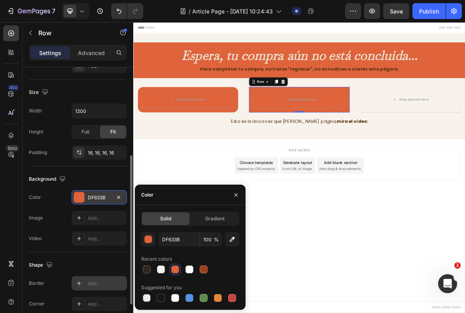
click at [99, 284] on div "Add..." at bounding box center [106, 283] width 37 height 7
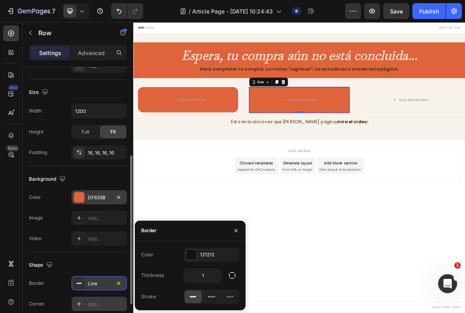
click at [91, 297] on div "Add..." at bounding box center [99, 303] width 55 height 14
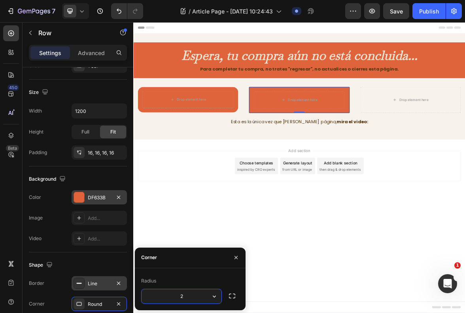
type input "20"
click at [118, 280] on icon "button" at bounding box center [119, 283] width 6 height 6
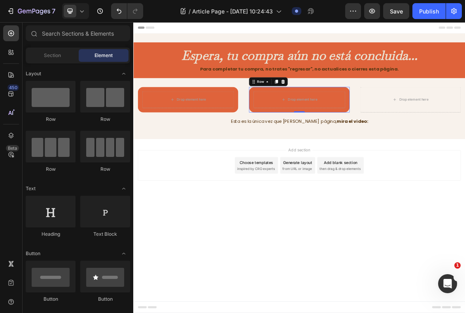
click at [311, 308] on body "Header Espera, tu compra aún no está concluida... Heading Para completar tu com…" at bounding box center [370, 230] width 475 height 416
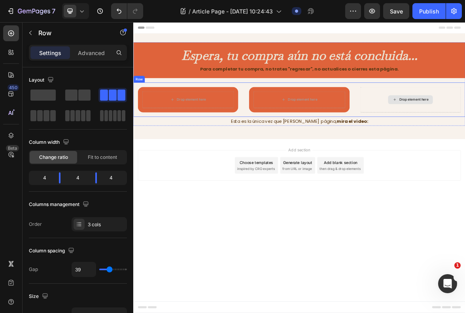
drag, startPoint x: 177, startPoint y: 115, endPoint x: 521, endPoint y: 139, distance: 344.7
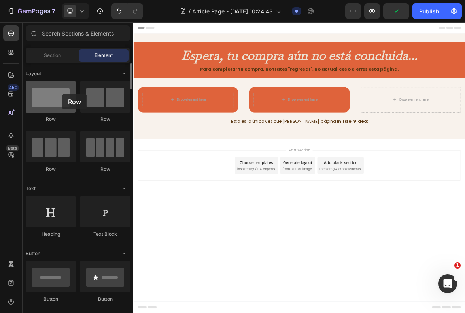
click at [62, 94] on div at bounding box center [51, 97] width 50 height 32
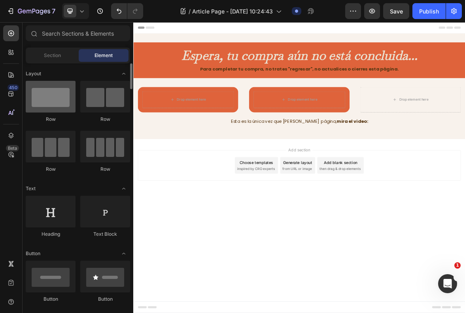
click at [55, 99] on div at bounding box center [51, 97] width 50 height 32
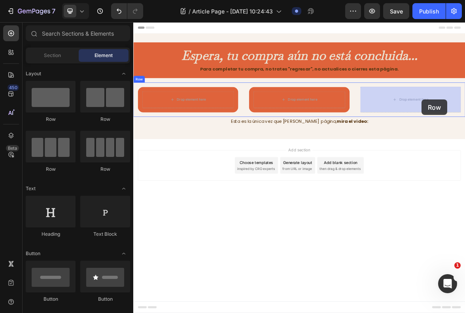
drag, startPoint x: 192, startPoint y: 123, endPoint x: 546, endPoint y: 133, distance: 354.3
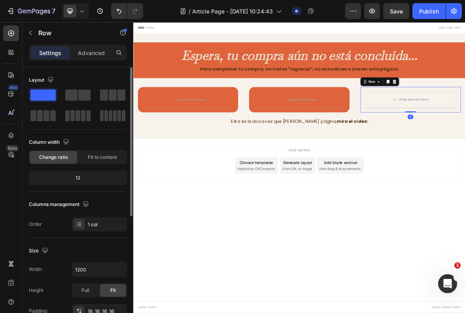
scroll to position [79, 0]
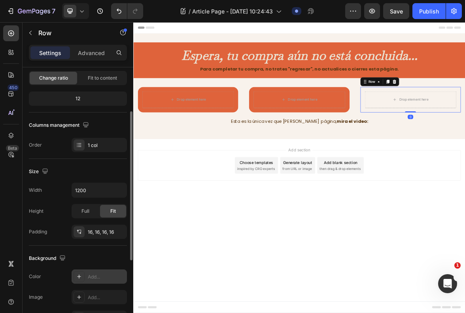
click at [100, 273] on div "Add..." at bounding box center [106, 276] width 37 height 7
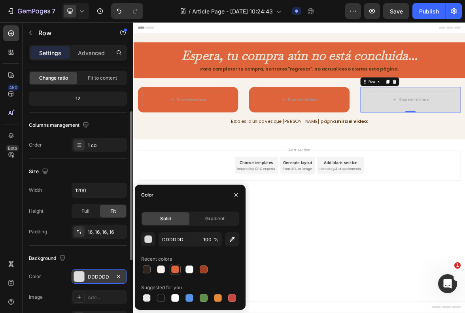
click at [176, 266] on div at bounding box center [175, 269] width 8 height 8
type input "DF633B"
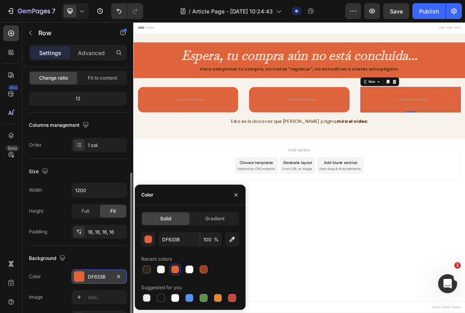
scroll to position [119, 0]
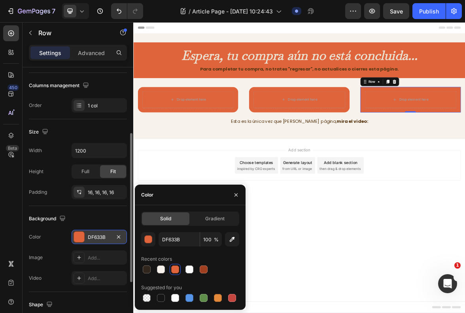
click at [60, 277] on div "Video Add..." at bounding box center [78, 278] width 98 height 14
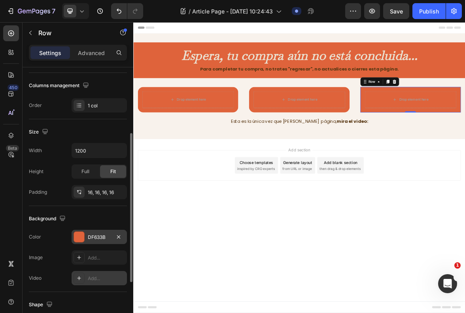
click at [90, 279] on div "Add..." at bounding box center [106, 278] width 37 height 7
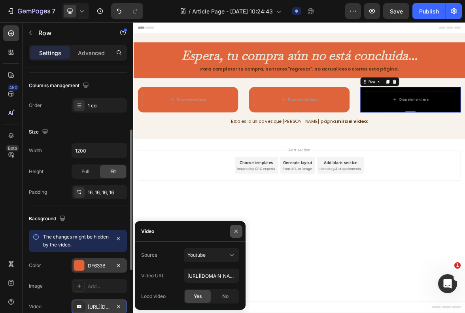
click at [237, 234] on icon "button" at bounding box center [236, 231] width 6 height 6
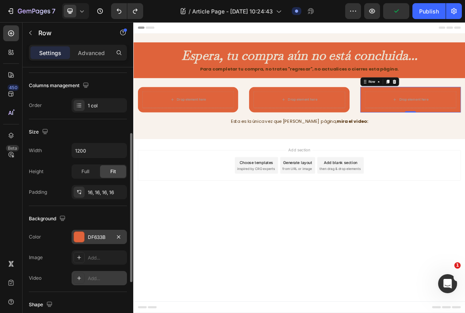
scroll to position [158, 0]
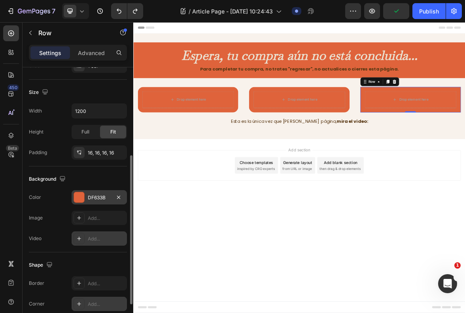
click at [83, 300] on div at bounding box center [79, 303] width 11 height 11
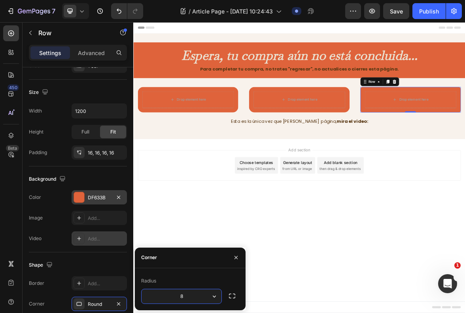
type input "1"
type input "20"
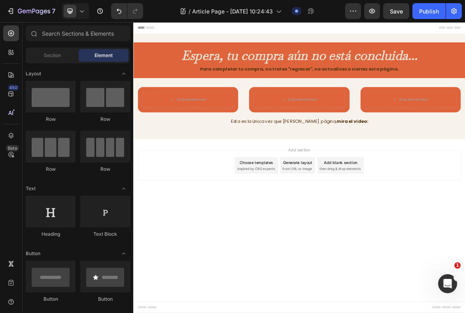
click at [433, 310] on body "Header Espera, tu compra aún no está concluida... Heading Para completar tu com…" at bounding box center [370, 230] width 475 height 416
